Goal: Transaction & Acquisition: Purchase product/service

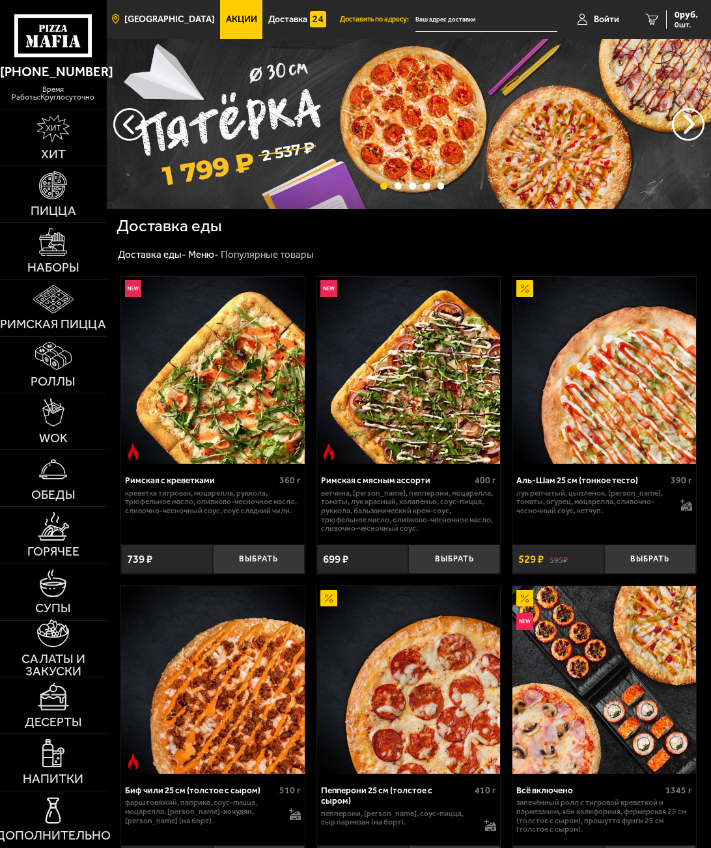
click at [168, 24] on span "[GEOGRAPHIC_DATA]" at bounding box center [169, 19] width 90 height 9
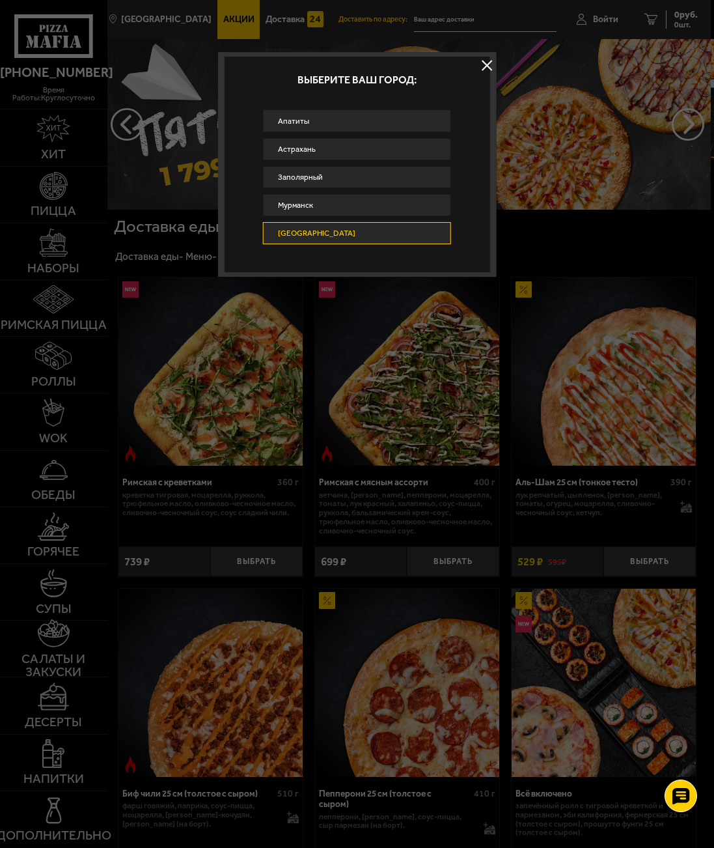
click at [346, 233] on link "[GEOGRAPHIC_DATA]" at bounding box center [357, 233] width 188 height 23
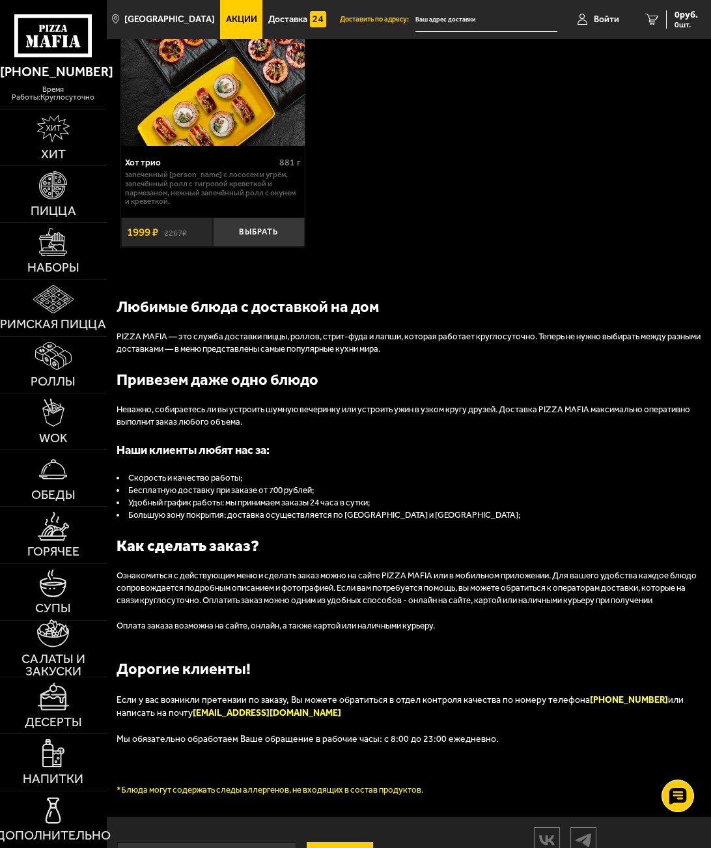
scroll to position [1592, 0]
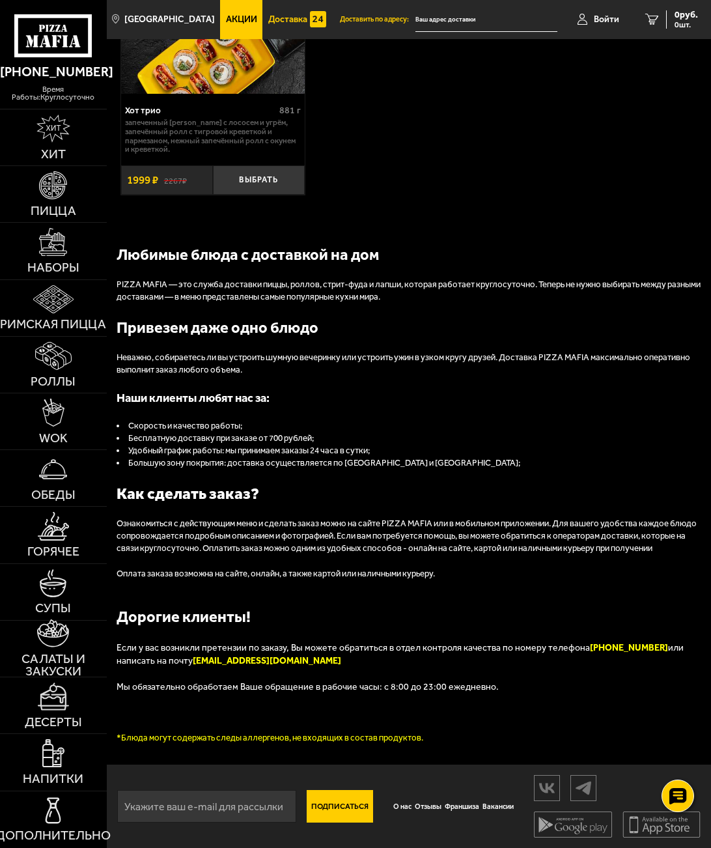
click at [290, 29] on link "Доставка" at bounding box center [297, 19] width 70 height 39
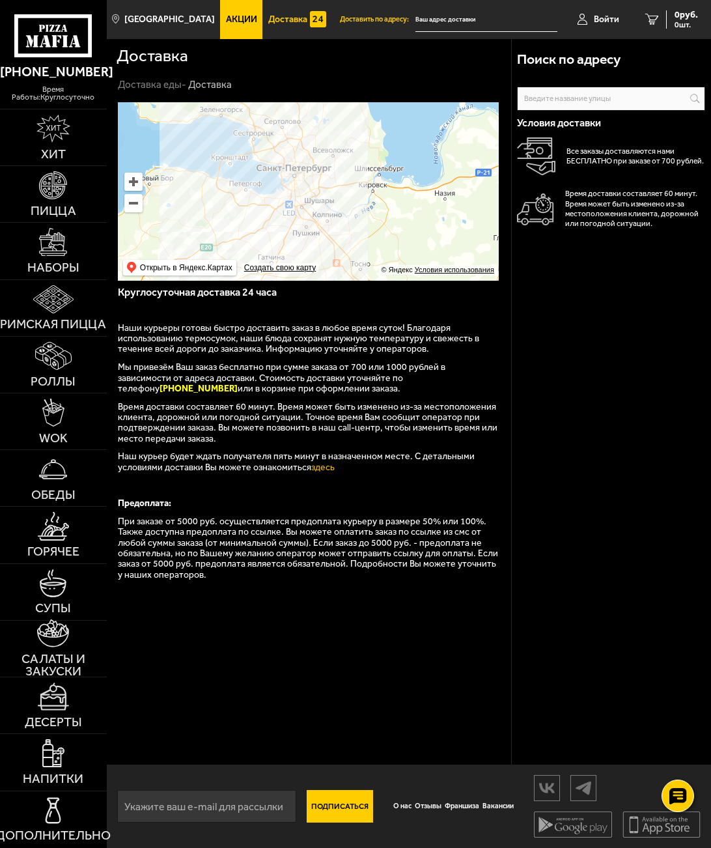
click at [432, 18] on input "text" at bounding box center [486, 20] width 142 height 24
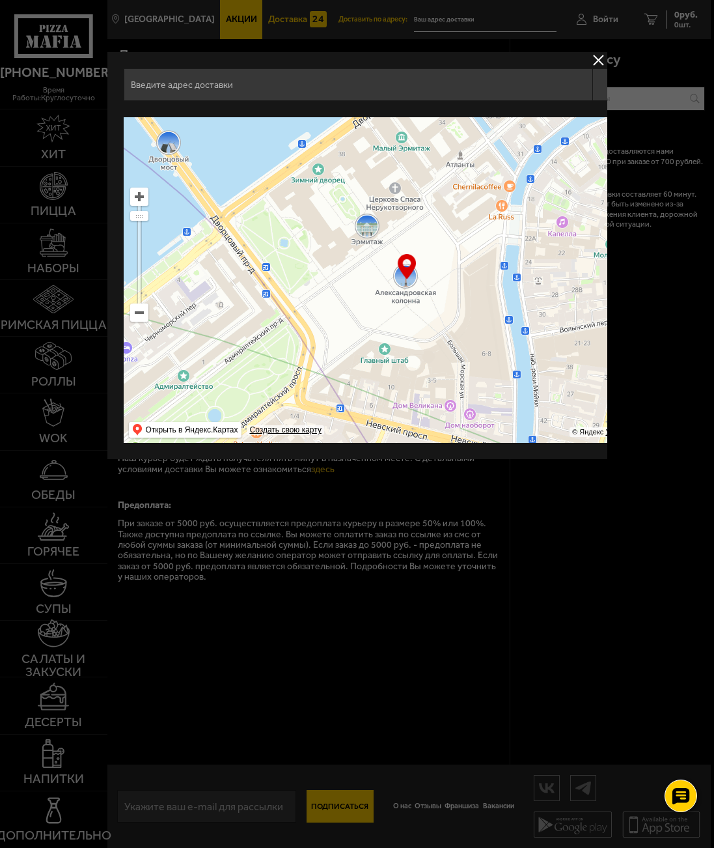
click at [606, 61] on button "delivery type" at bounding box center [598, 60] width 16 height 16
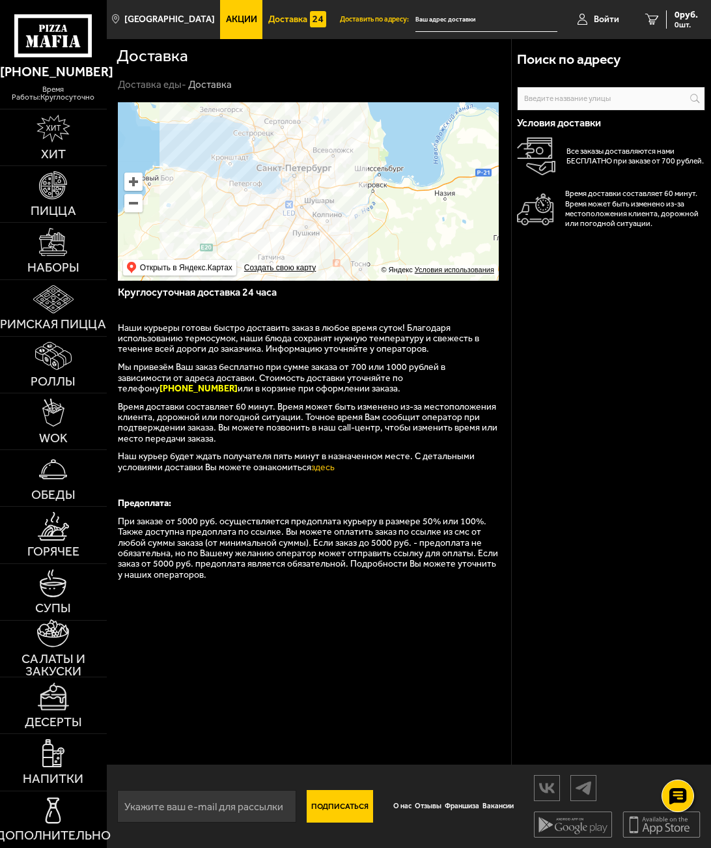
click at [54, 50] on icon at bounding box center [53, 35] width 78 height 43
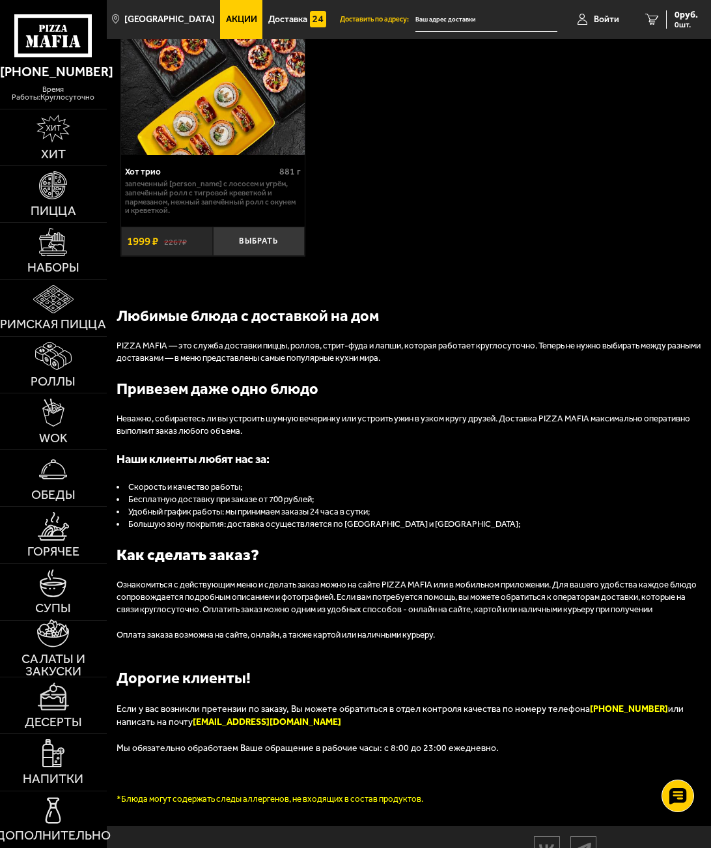
scroll to position [1592, 0]
